Goal: Information Seeking & Learning: Learn about a topic

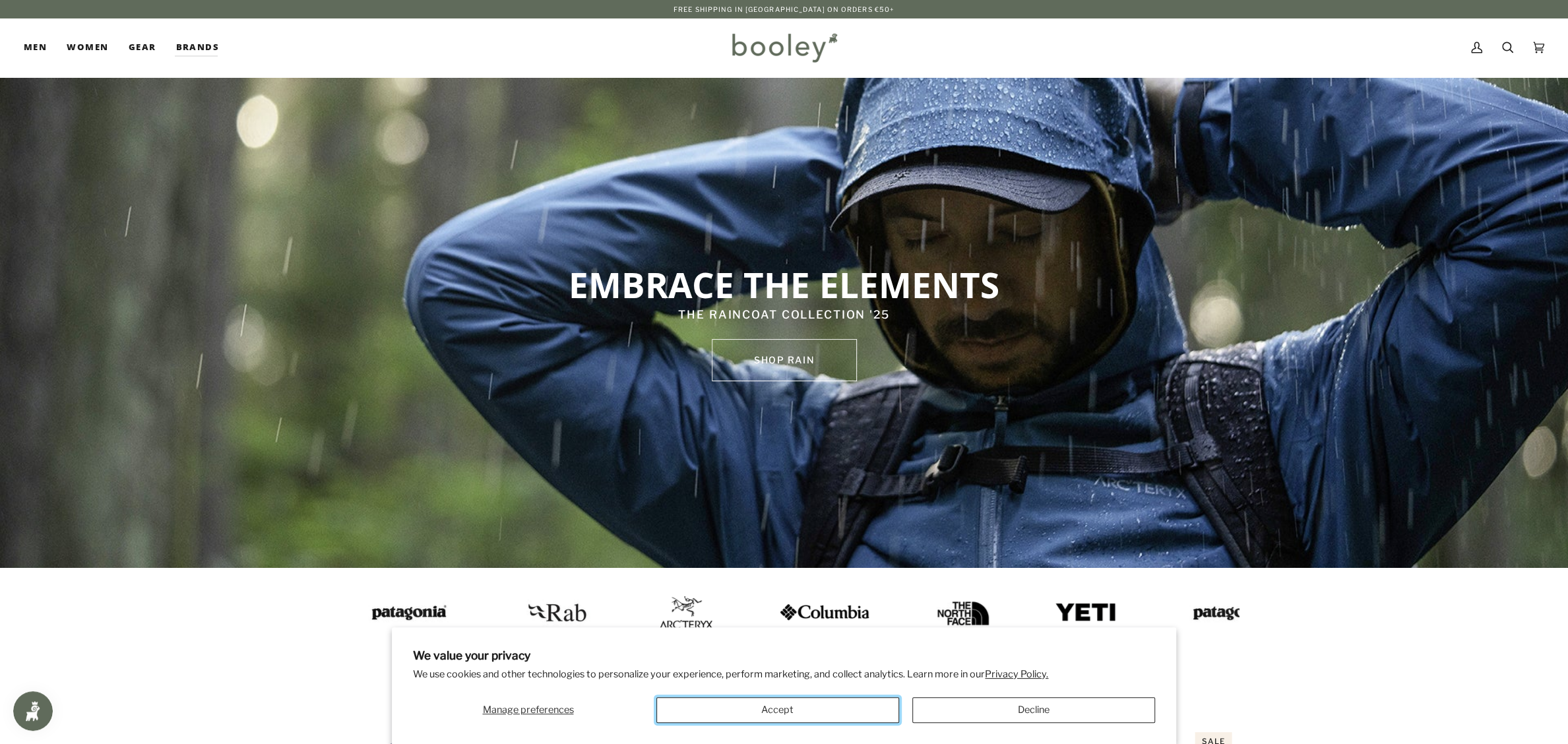
click at [765, 705] on button "Accept" at bounding box center [778, 710] width 243 height 25
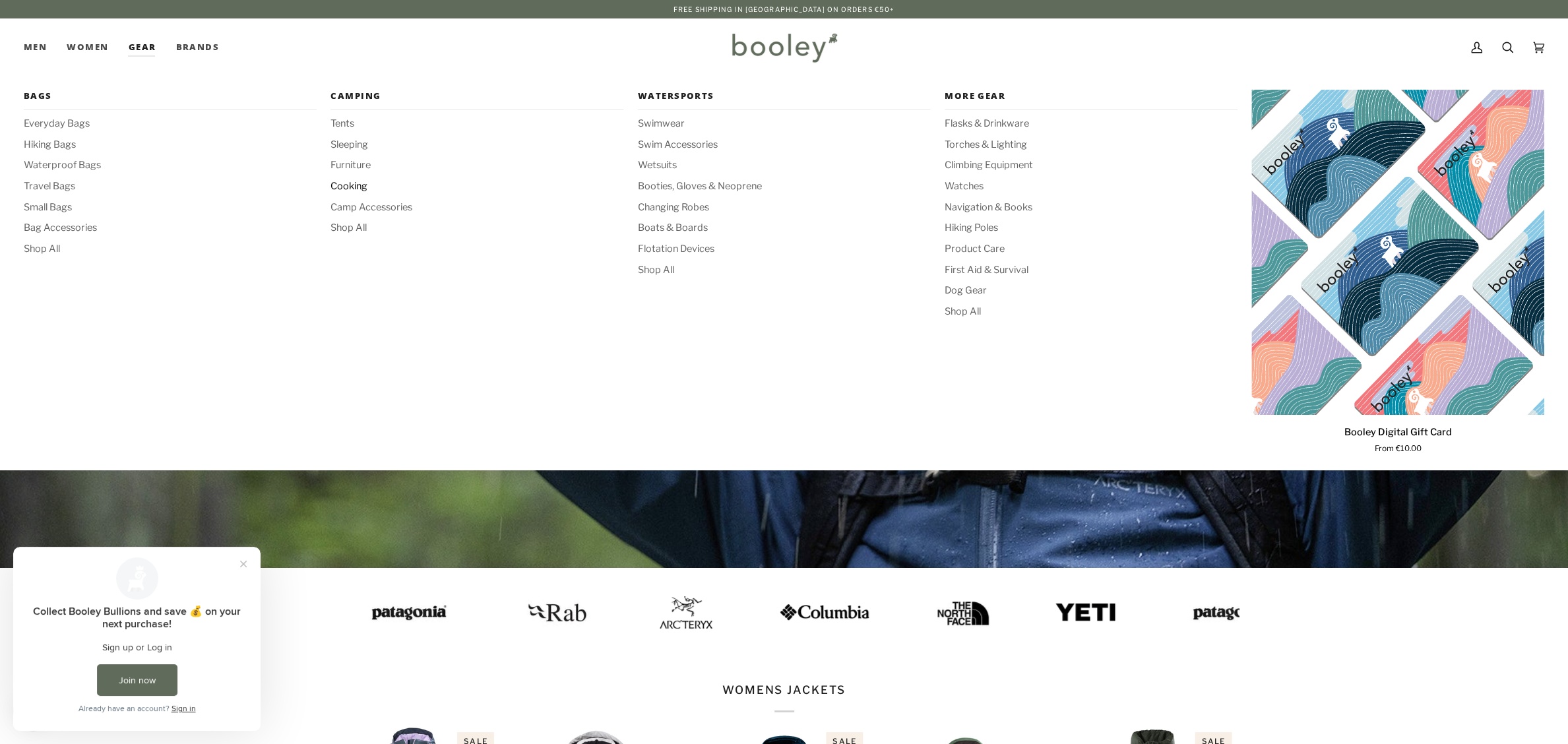
click at [358, 187] on span "Cooking" at bounding box center [477, 186] width 293 height 14
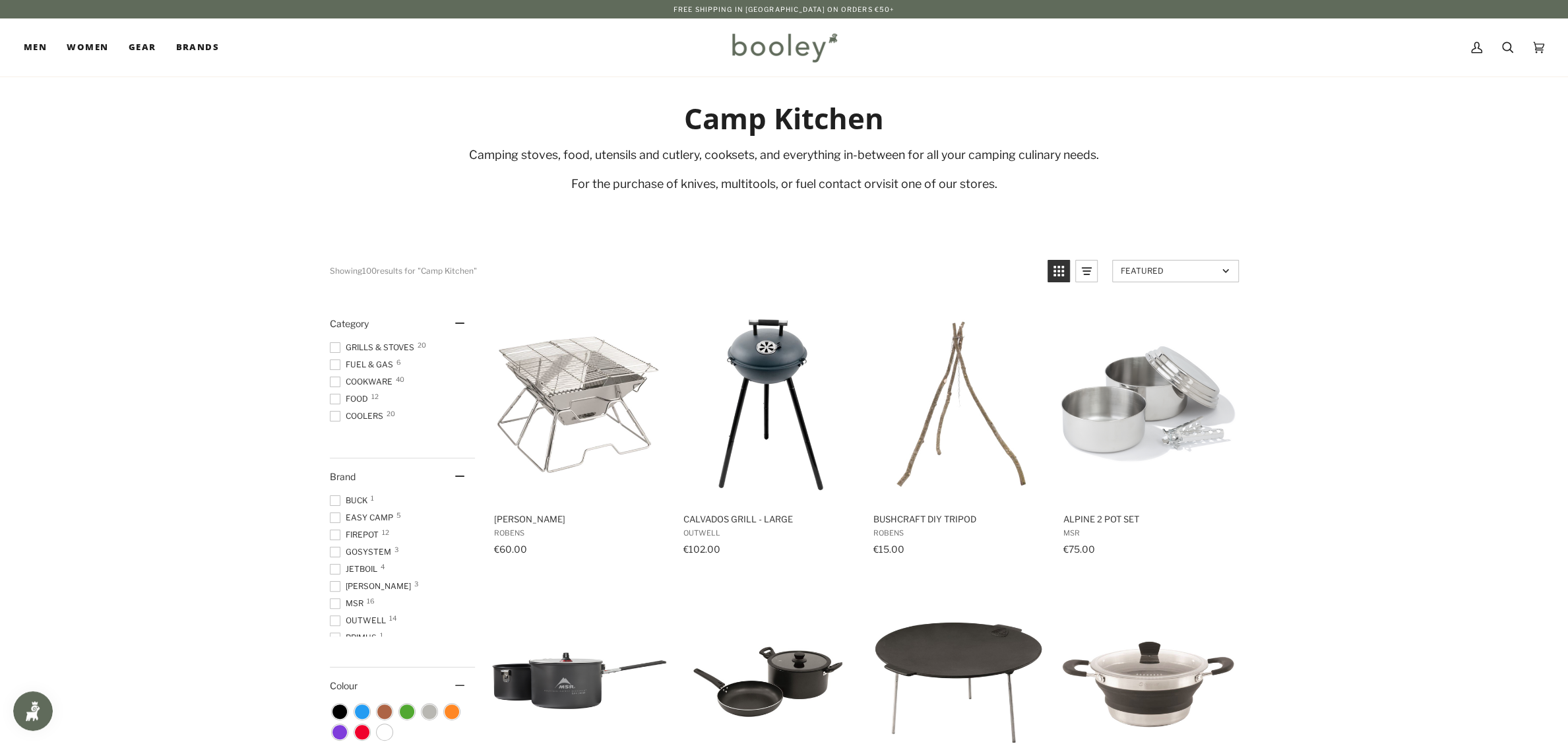
click at [340, 362] on span "Fuel & Gas 6" at bounding box center [364, 364] width 68 height 12
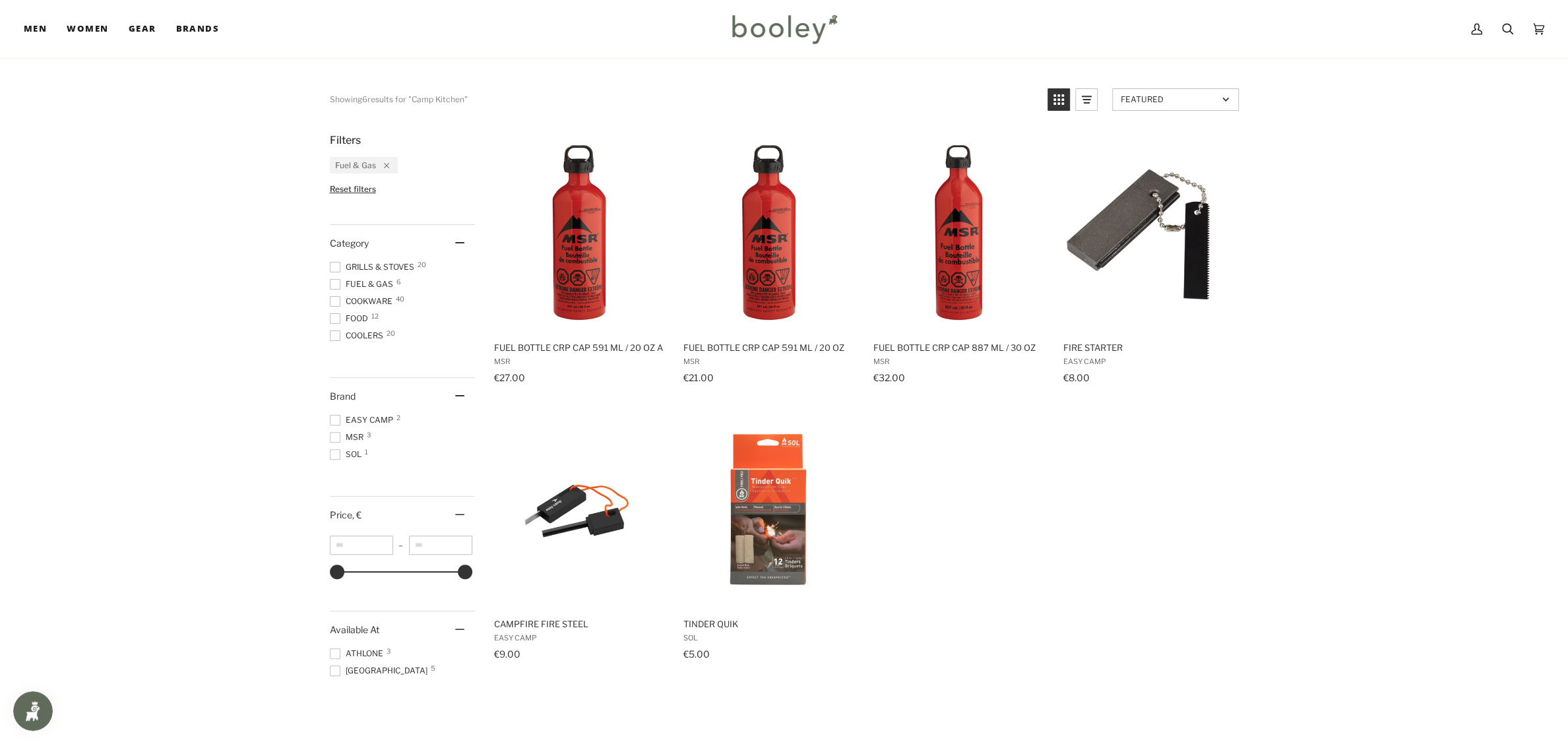
scroll to position [66, 0]
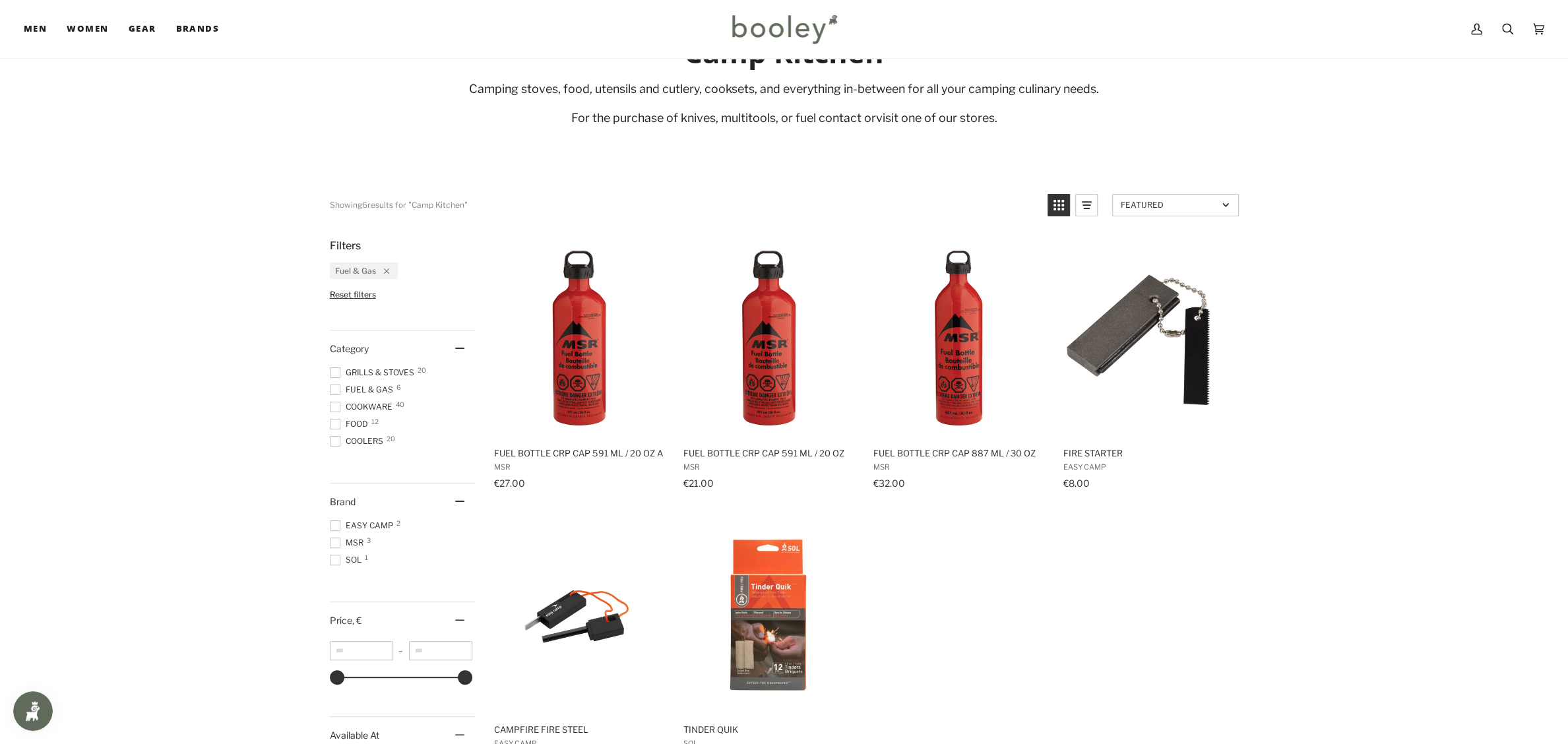
click at [340, 367] on span "Grills & Stoves 20" at bounding box center [374, 372] width 88 height 12
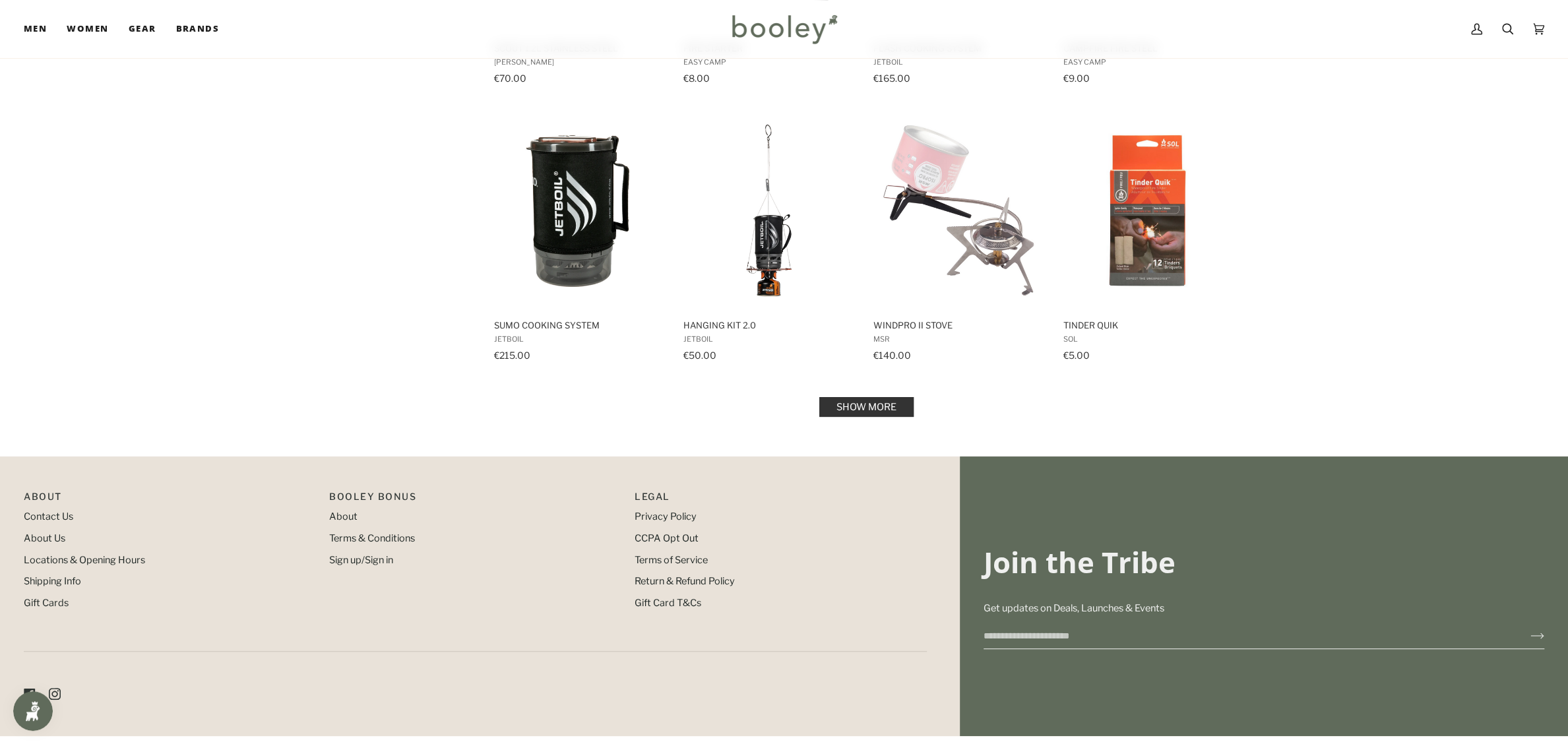
scroll to position [1254, 0]
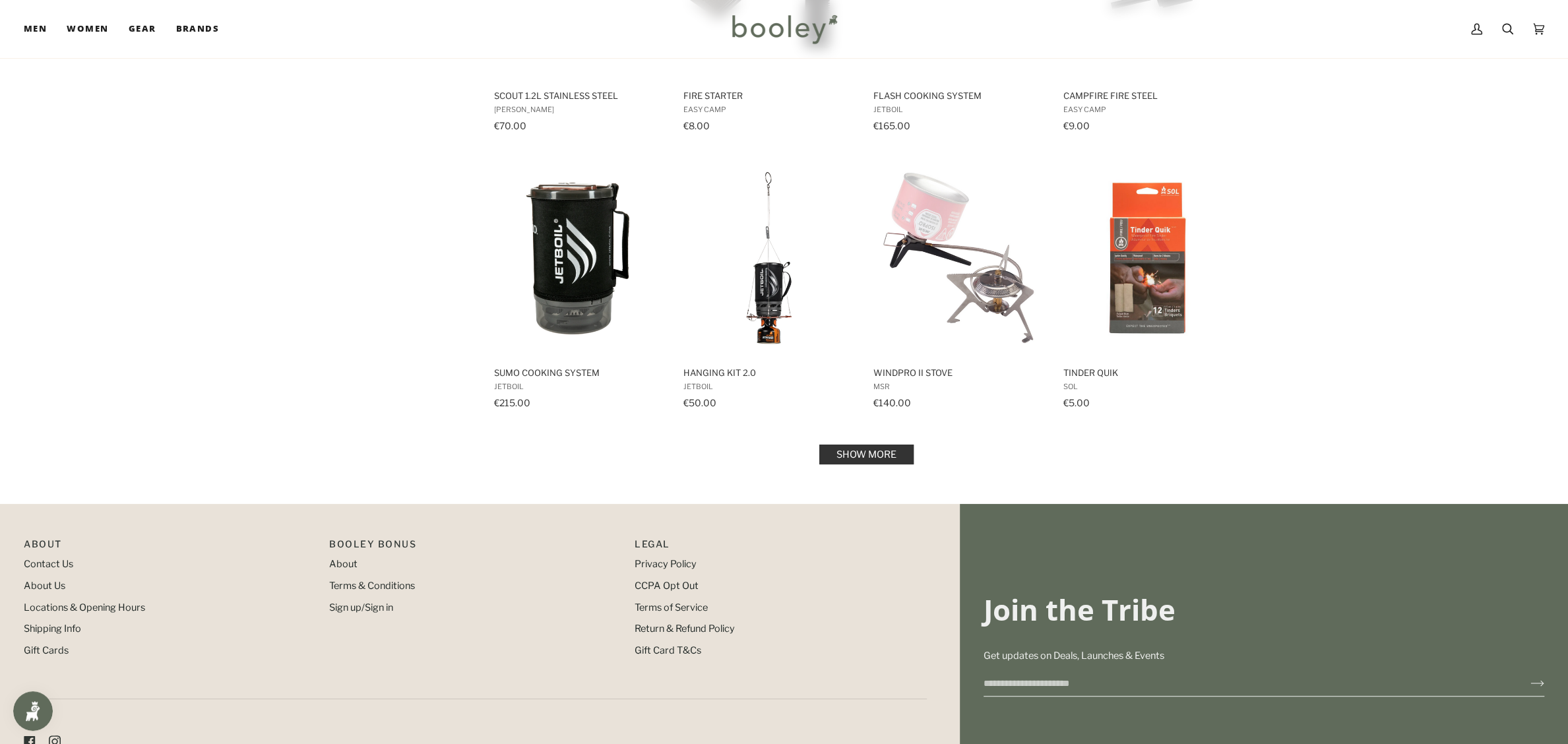
click at [865, 456] on link "Show more" at bounding box center [866, 454] width 94 height 20
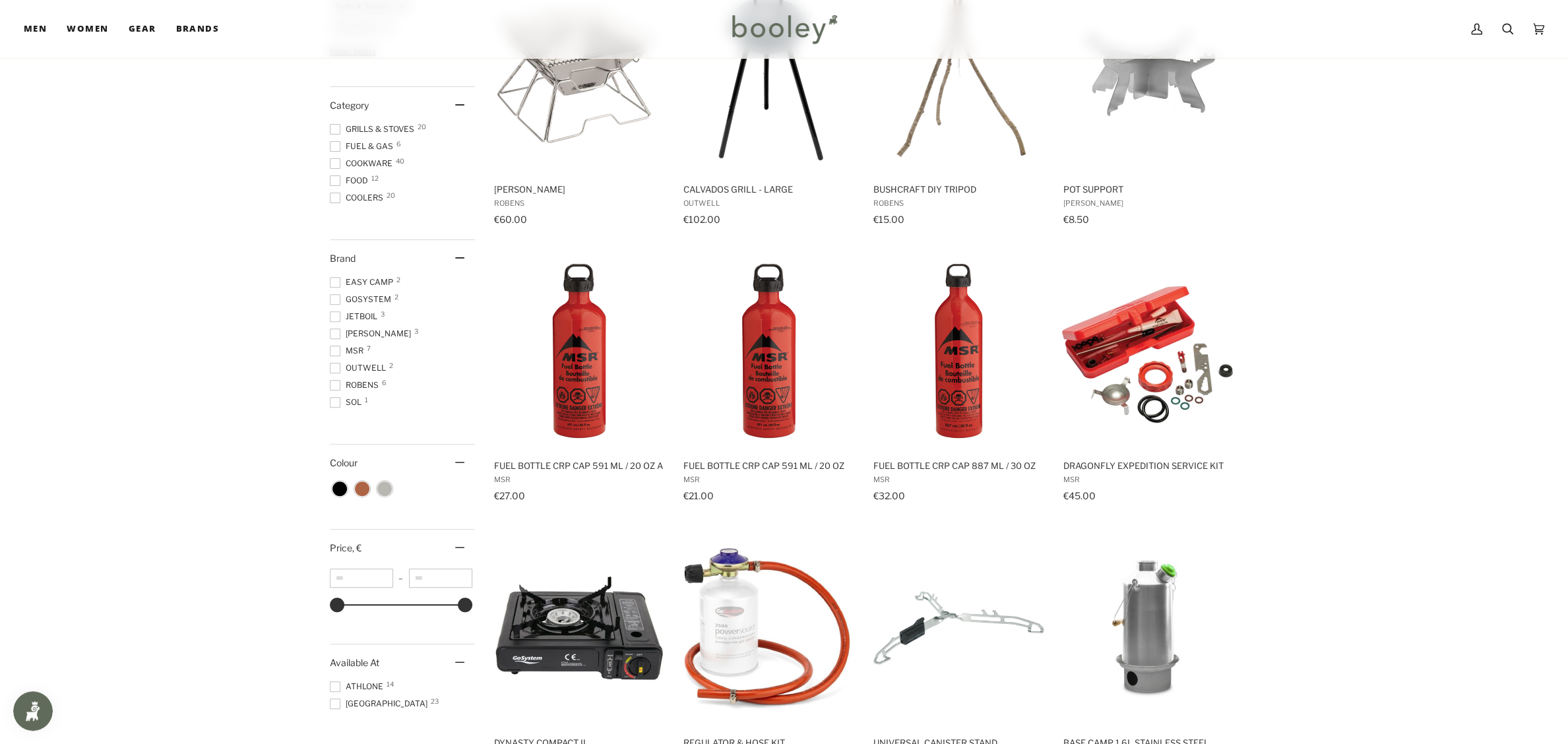
scroll to position [462, 0]
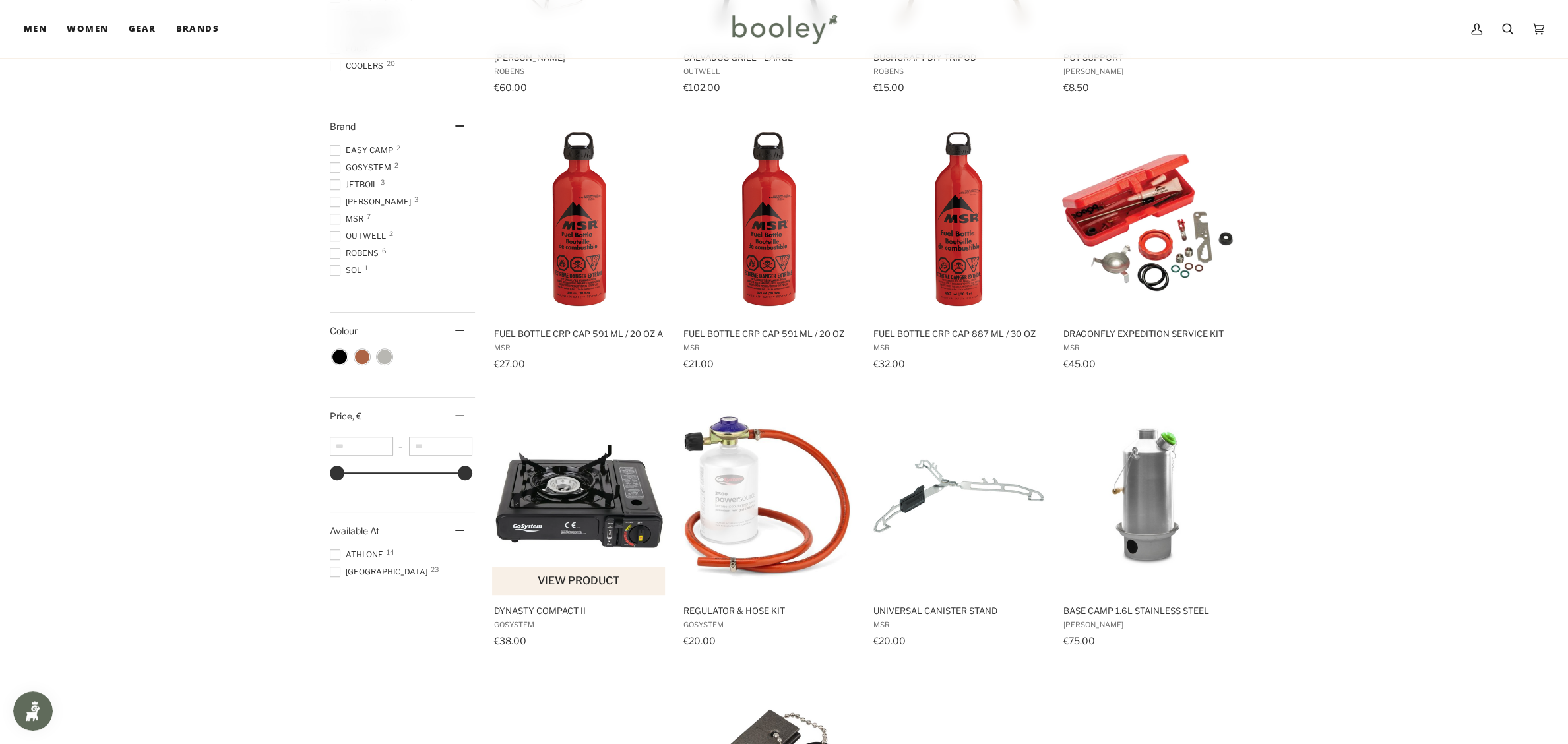
click at [597, 521] on img "Dynasty Compact II" at bounding box center [579, 497] width 175 height 175
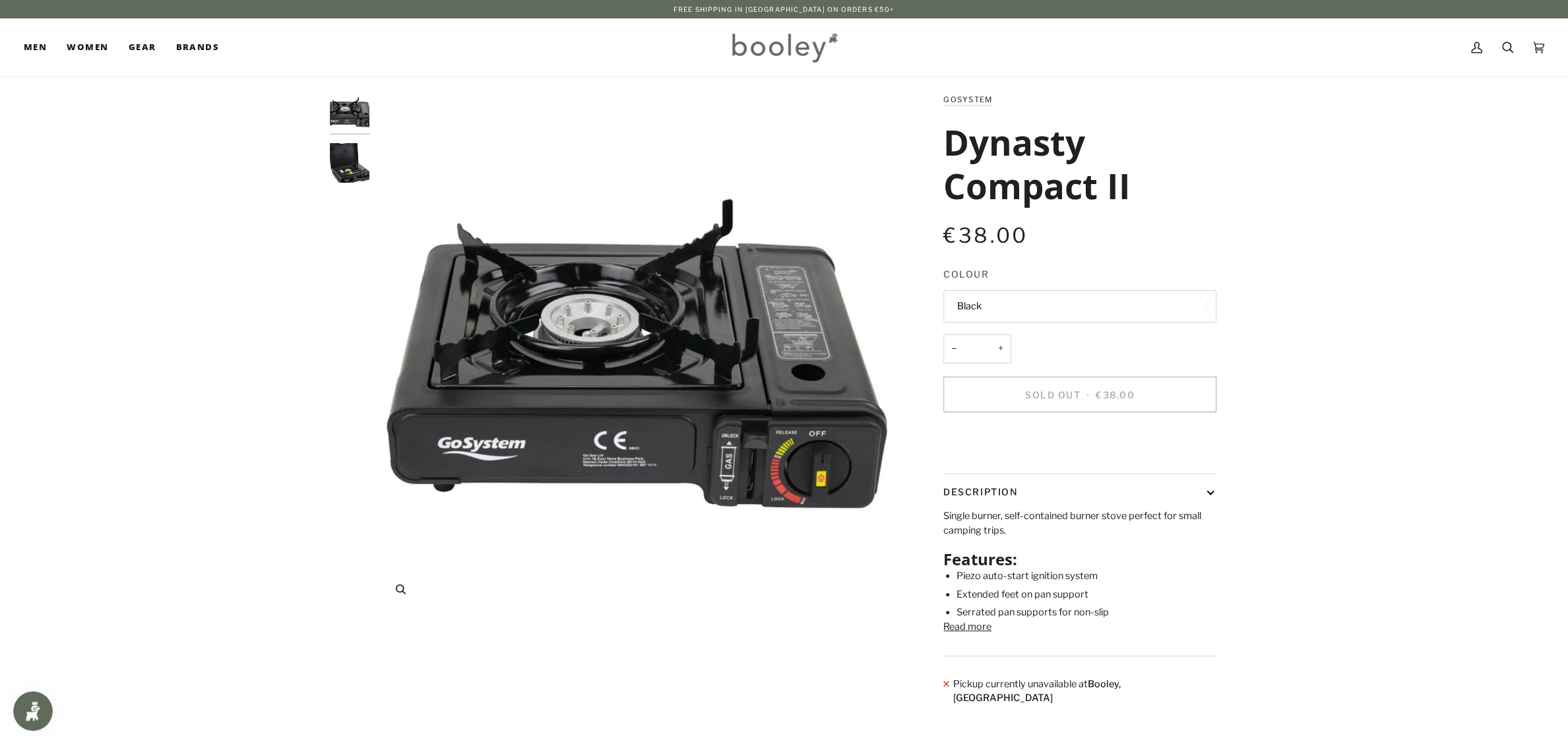
scroll to position [198, 0]
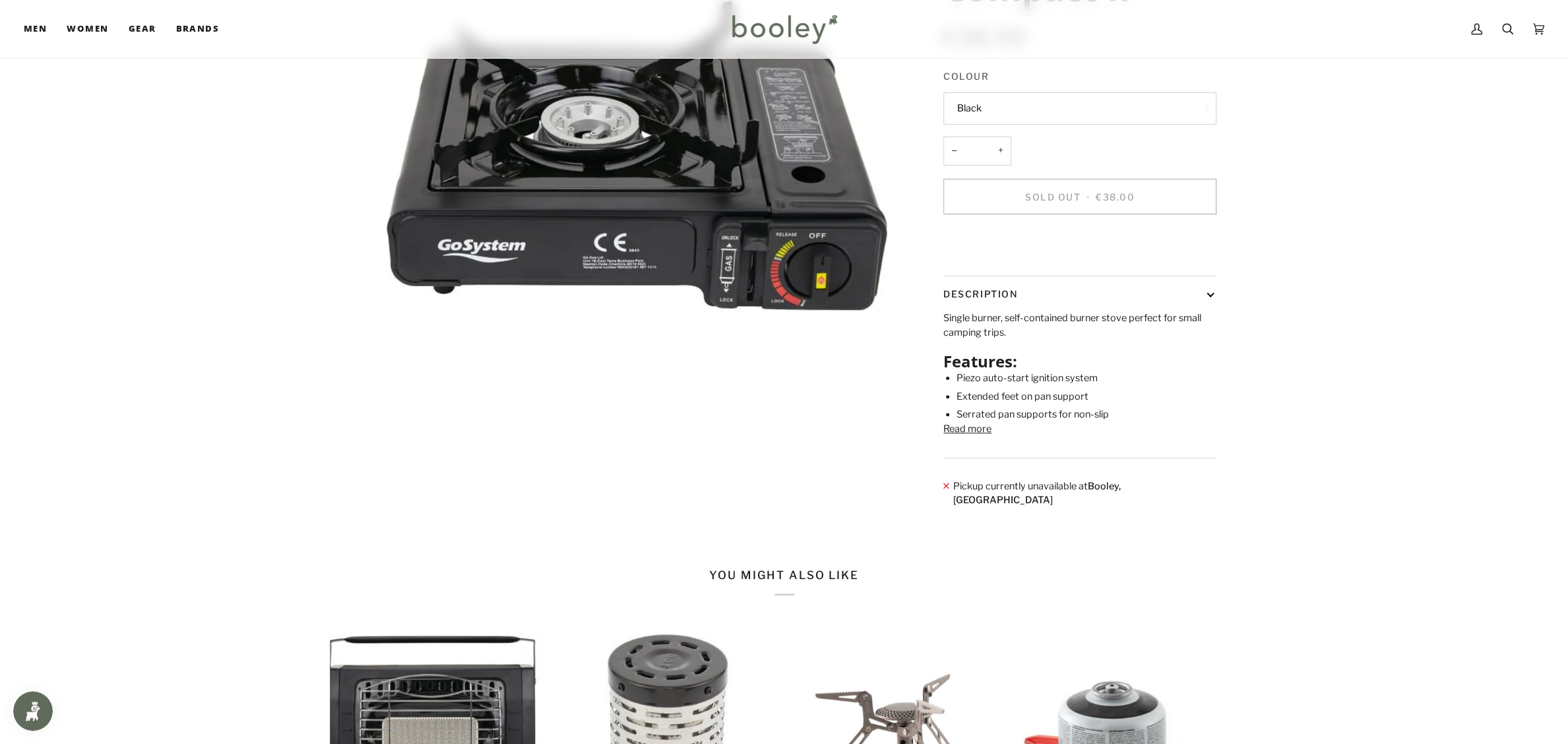
click at [982, 437] on button "Read more" at bounding box center [967, 429] width 48 height 14
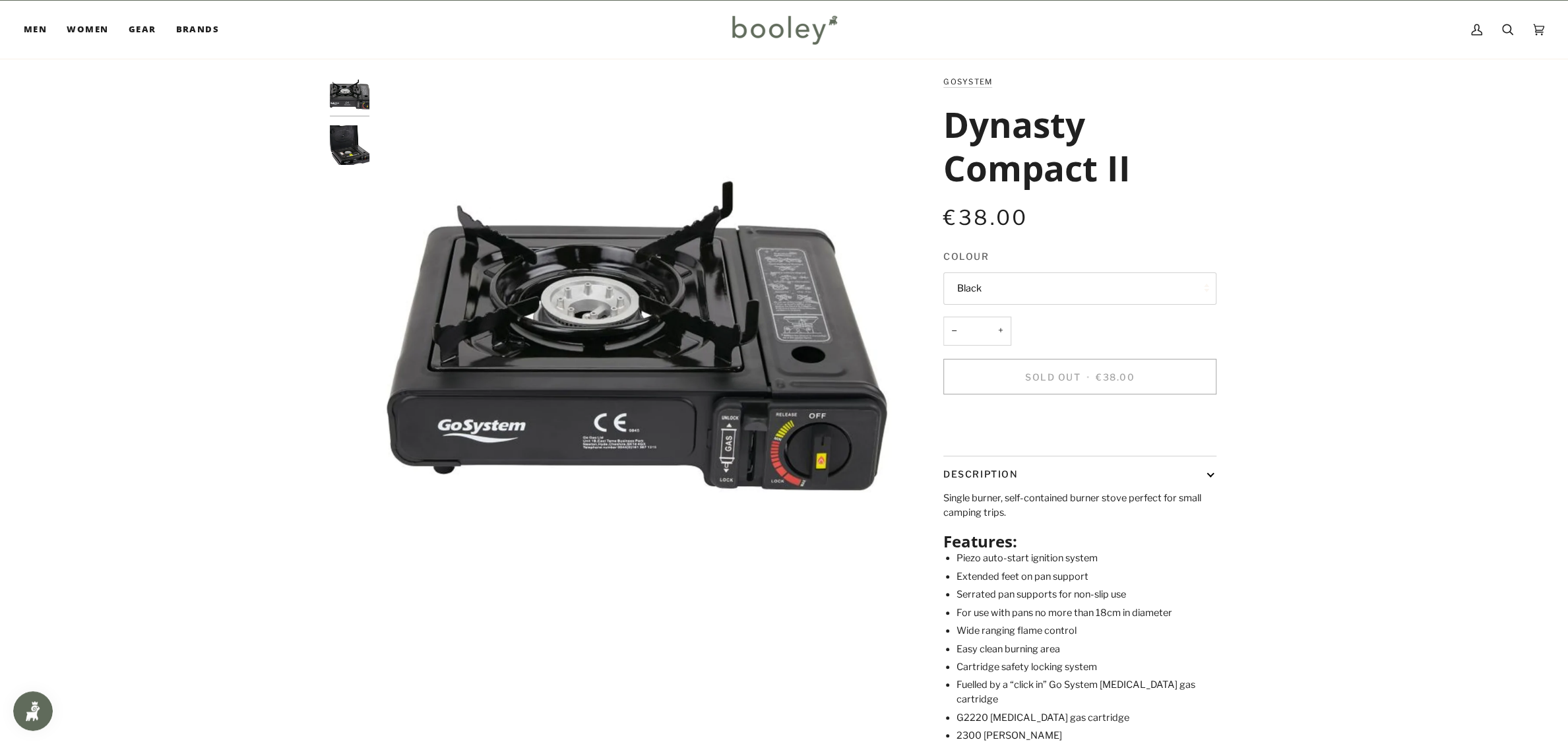
scroll to position [0, 0]
